Goal: Transaction & Acquisition: Purchase product/service

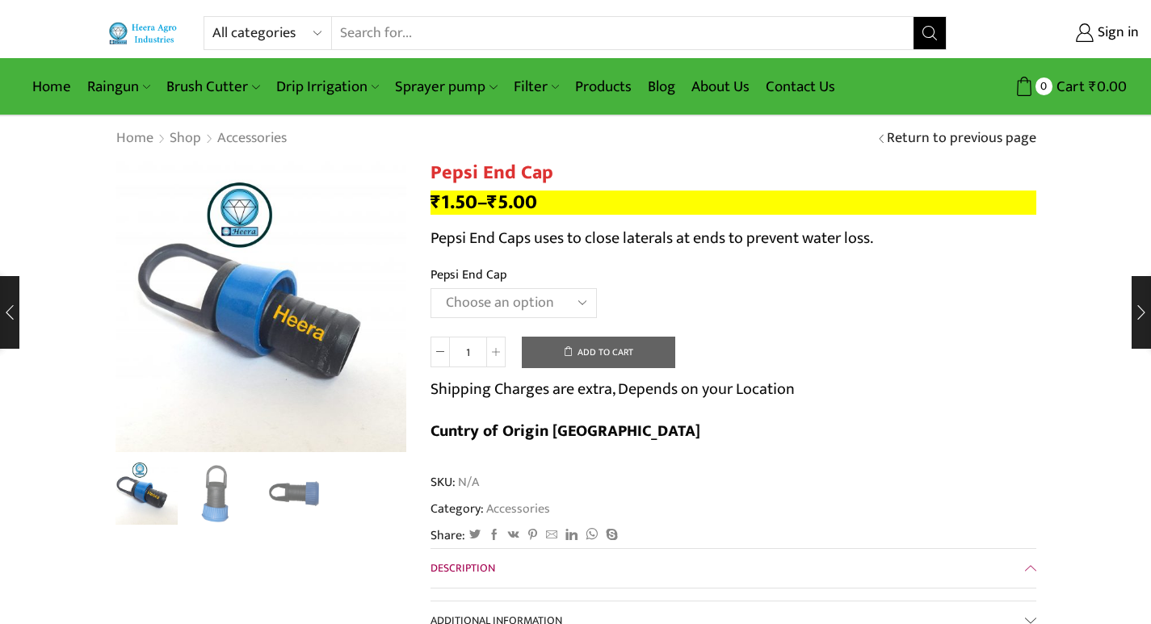
click at [317, 32] on select "All categories Accessories Air Release Valve Brush Cutter Domestic Use Drip Irr…" at bounding box center [271, 33] width 119 height 32
select select "sprinkler"
click at [212, 17] on select "All categories Accessories Air Release Valve Brush Cutter Domestic Use Drip Irr…" at bounding box center [271, 33] width 119 height 32
click at [822, 31] on icon "Search button" at bounding box center [929, 33] width 15 height 15
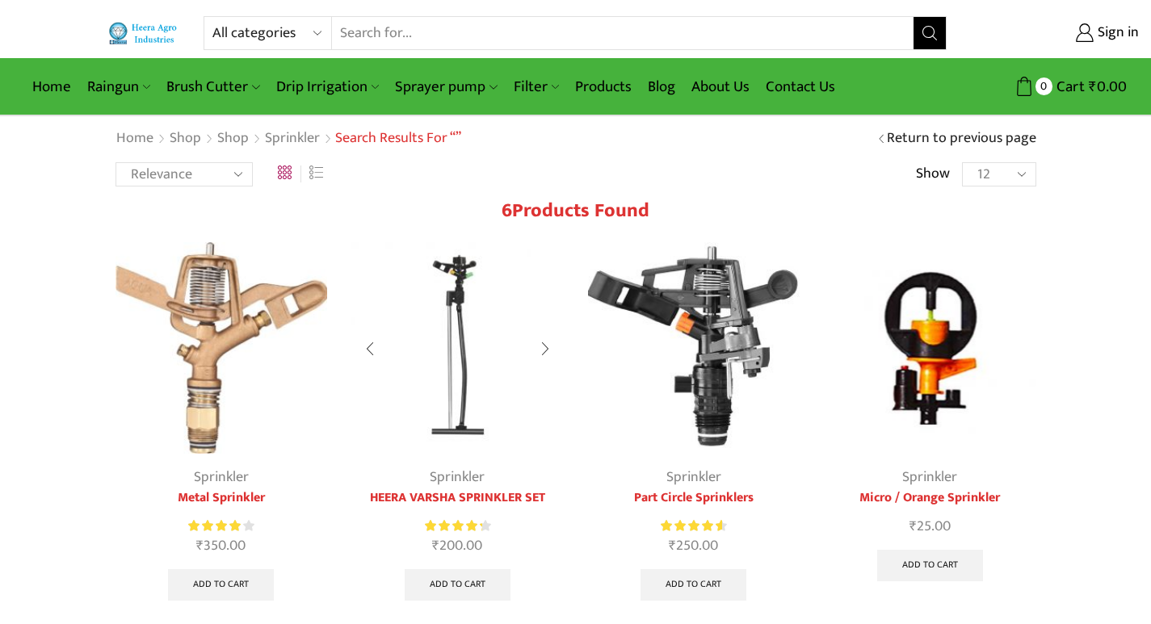
click at [449, 331] on img at bounding box center [457, 348] width 212 height 212
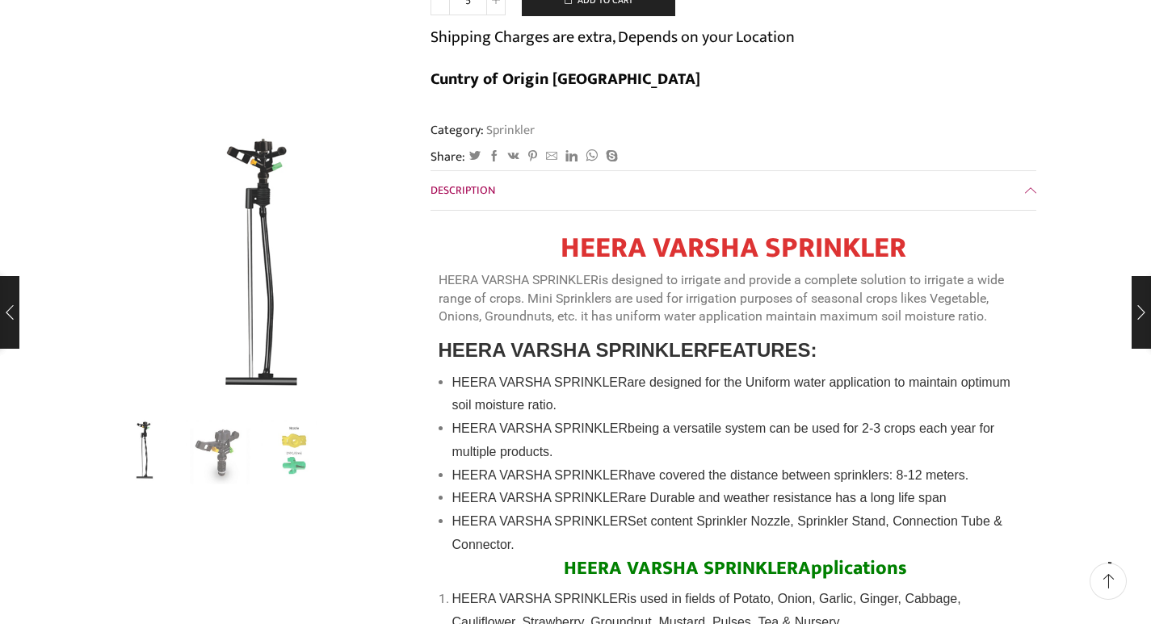
scroll to position [404, 0]
